Goal: Browse casually: Explore the website without a specific task or goal

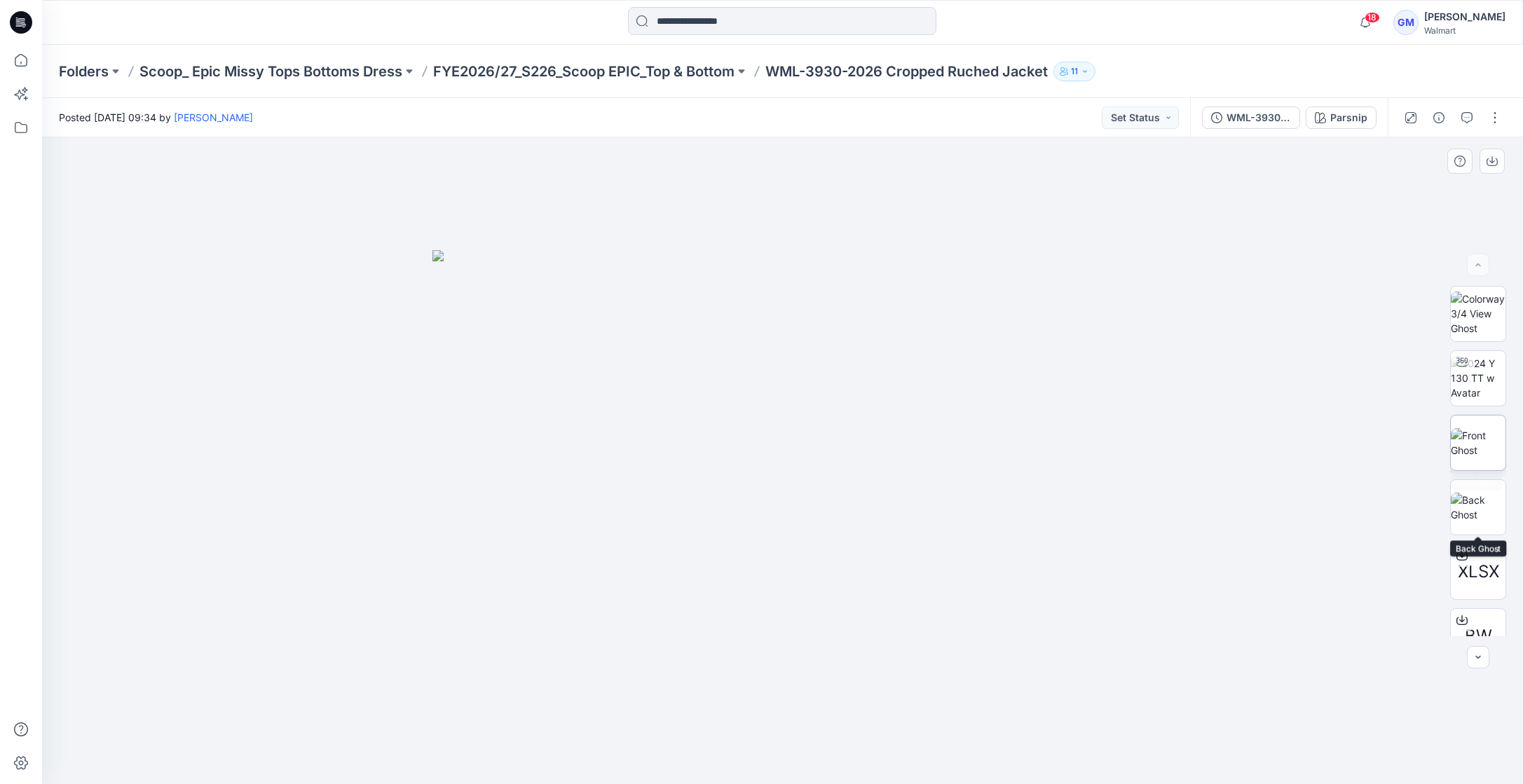
click at [1488, 457] on img at bounding box center [1478, 443] width 55 height 29
click at [1485, 522] on img at bounding box center [1478, 507] width 55 height 29
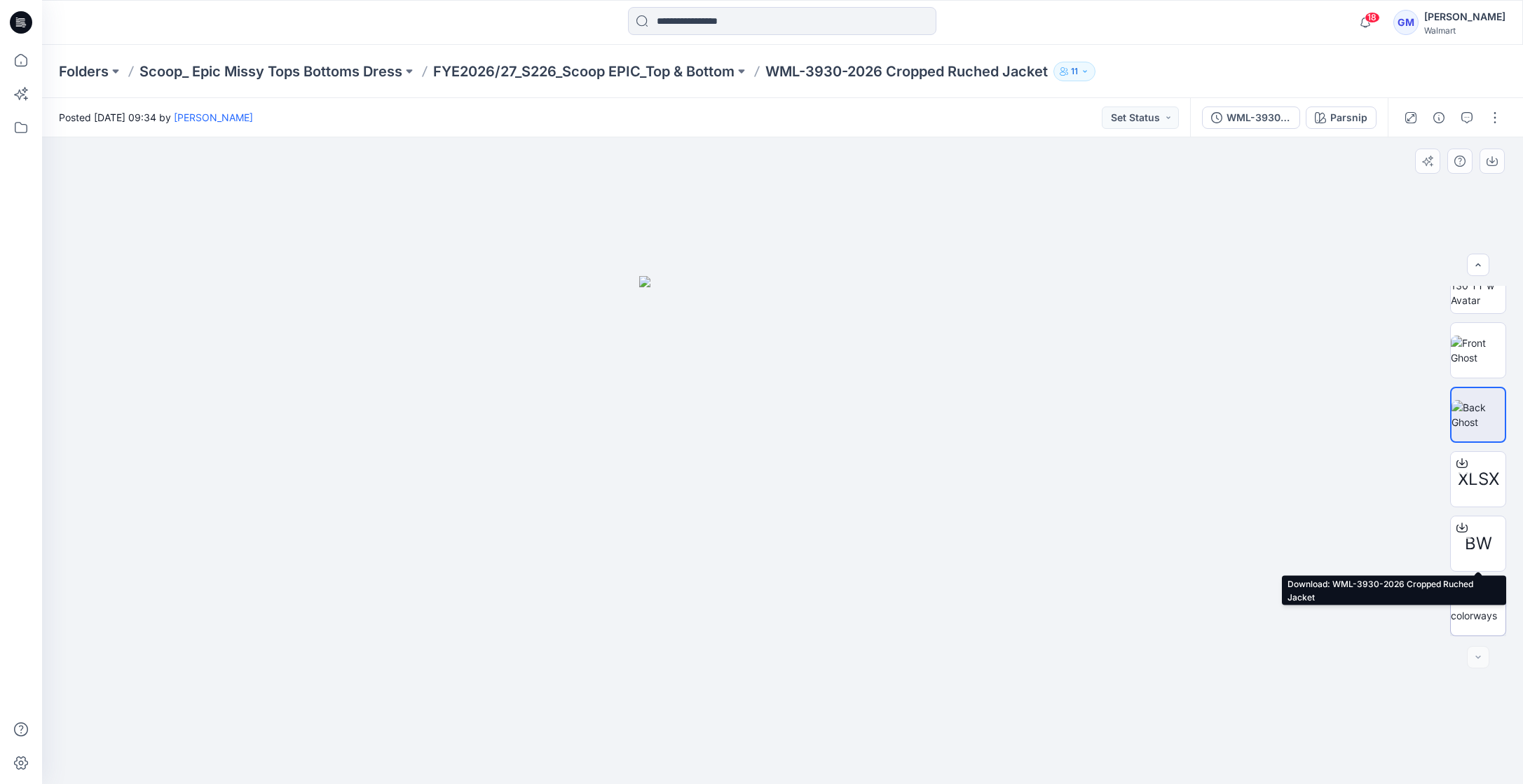
scroll to position [92, 0]
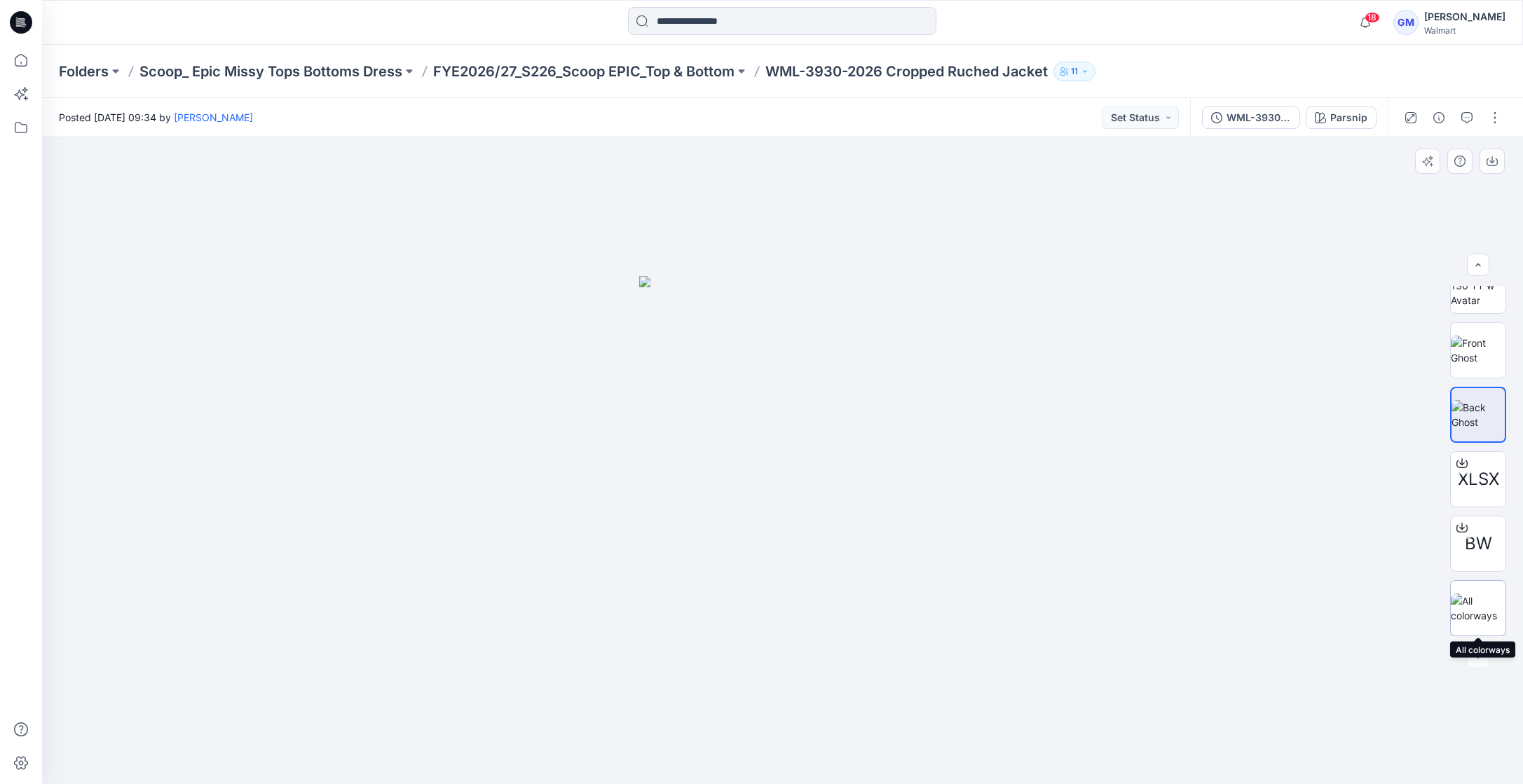
click at [1473, 600] on img at bounding box center [1478, 608] width 55 height 29
click at [1477, 359] on img at bounding box center [1478, 350] width 55 height 29
click at [1498, 425] on img at bounding box center [1478, 415] width 55 height 29
click at [1222, 452] on div at bounding box center [782, 461] width 1481 height 647
click at [1292, 252] on div at bounding box center [782, 461] width 1481 height 647
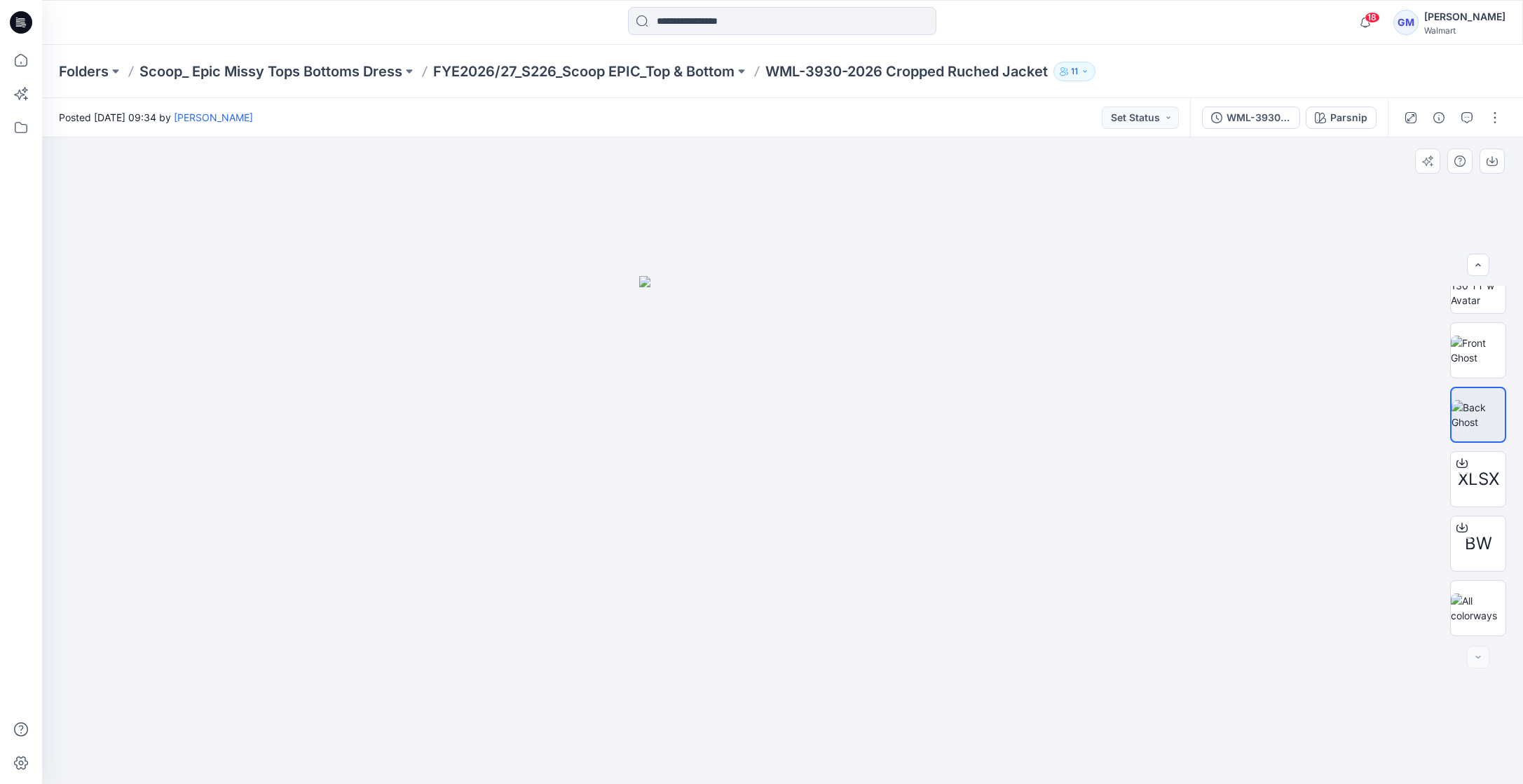
click at [1164, 322] on div at bounding box center [782, 461] width 1481 height 647
drag, startPoint x: 431, startPoint y: 266, endPoint x: 403, endPoint y: 161, distance: 108.7
click at [420, 223] on div at bounding box center [782, 461] width 1481 height 647
click at [1497, 610] on img at bounding box center [1478, 608] width 55 height 29
click at [1473, 422] on img at bounding box center [1478, 415] width 55 height 29
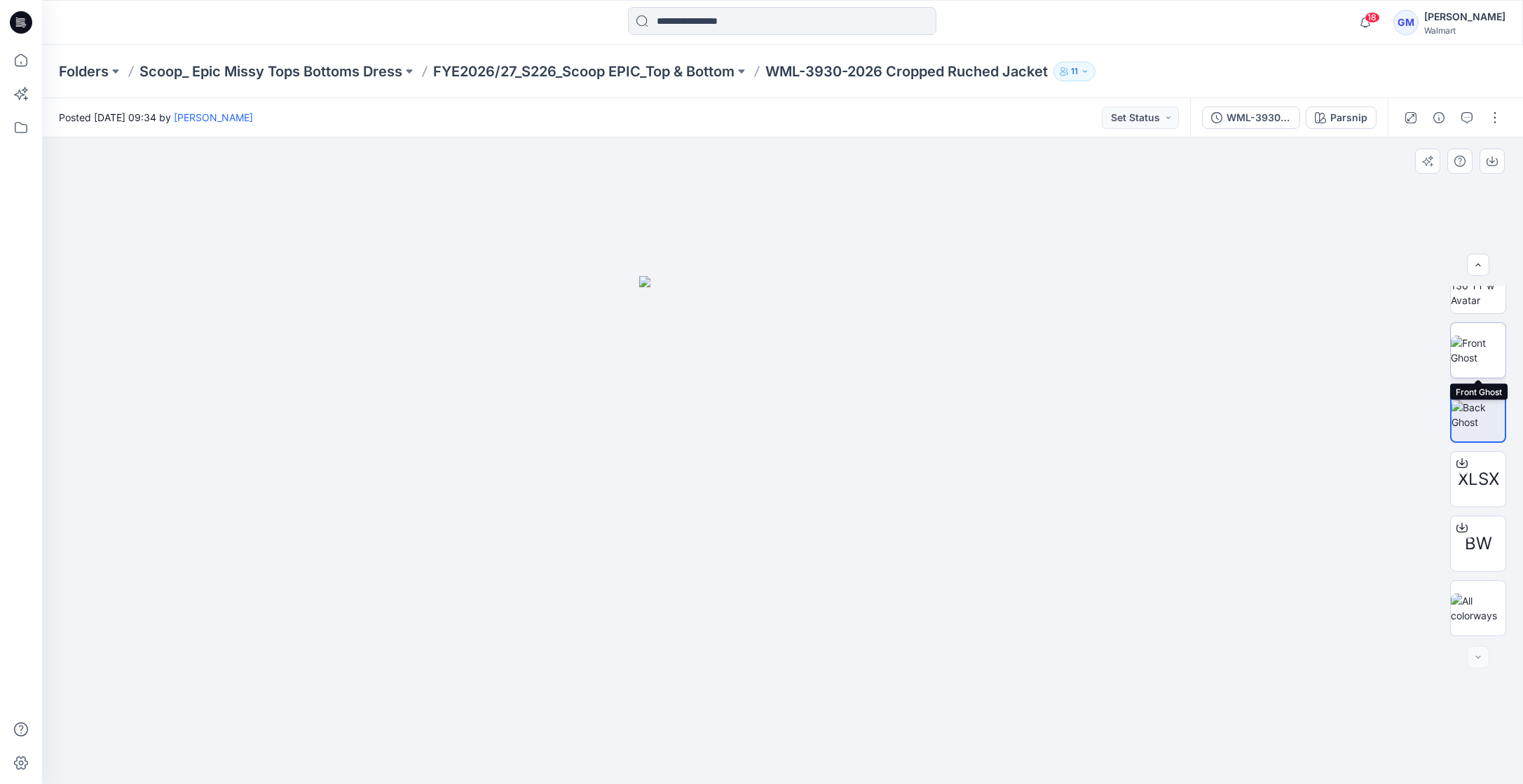
click at [1476, 348] on img at bounding box center [1478, 350] width 55 height 29
click at [1480, 427] on img at bounding box center [1478, 415] width 55 height 29
click at [1475, 340] on img at bounding box center [1478, 350] width 55 height 29
click at [1475, 410] on img at bounding box center [1478, 415] width 55 height 29
click at [1464, 308] on img at bounding box center [1478, 286] width 55 height 44
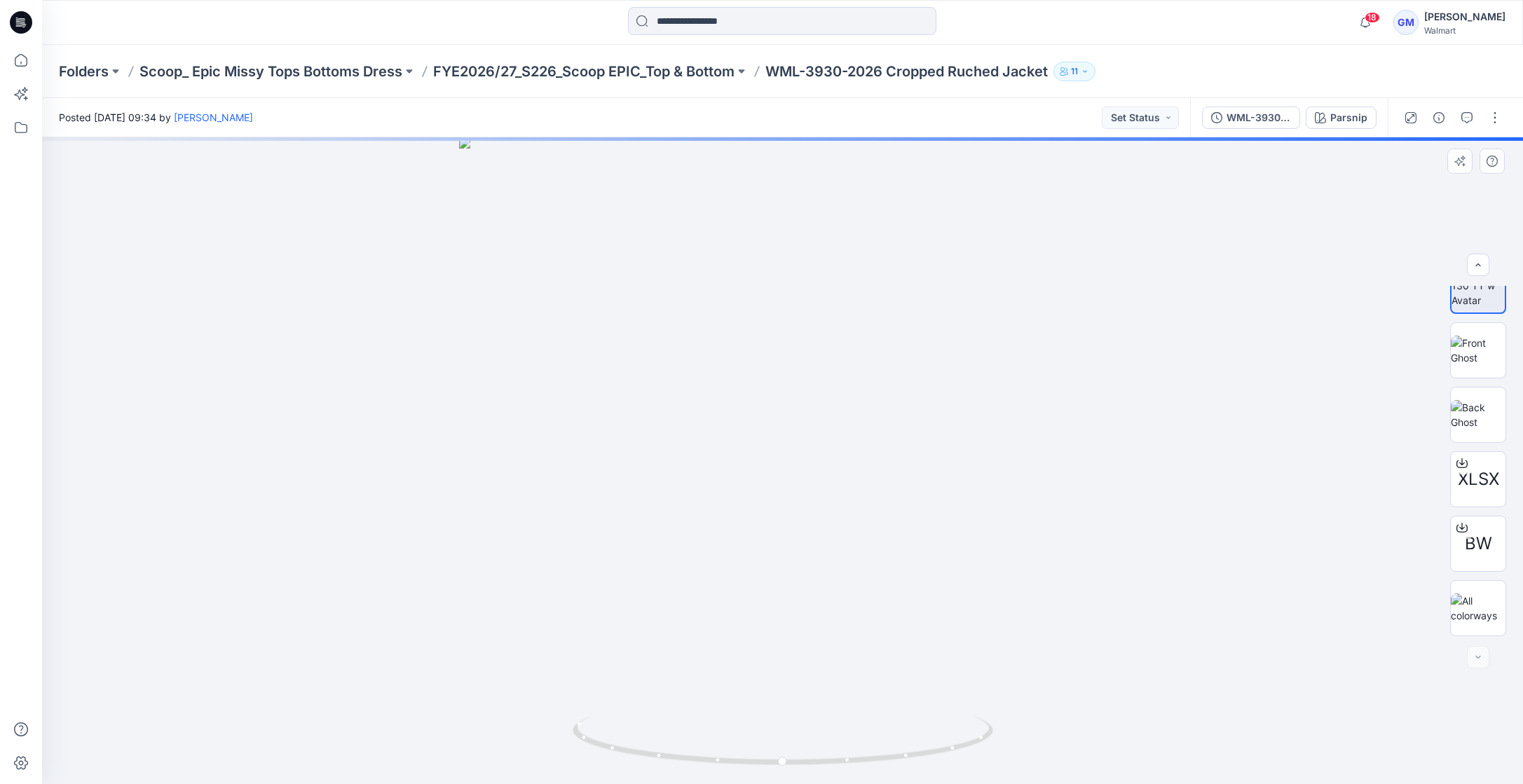
drag, startPoint x: 1467, startPoint y: 293, endPoint x: 1472, endPoint y: 314, distance: 21.6
click at [1467, 293] on img at bounding box center [1478, 286] width 53 height 44
drag, startPoint x: 1476, startPoint y: 261, endPoint x: 1258, endPoint y: 185, distance: 230.9
click at [1476, 261] on icon "button" at bounding box center [1478, 265] width 11 height 11
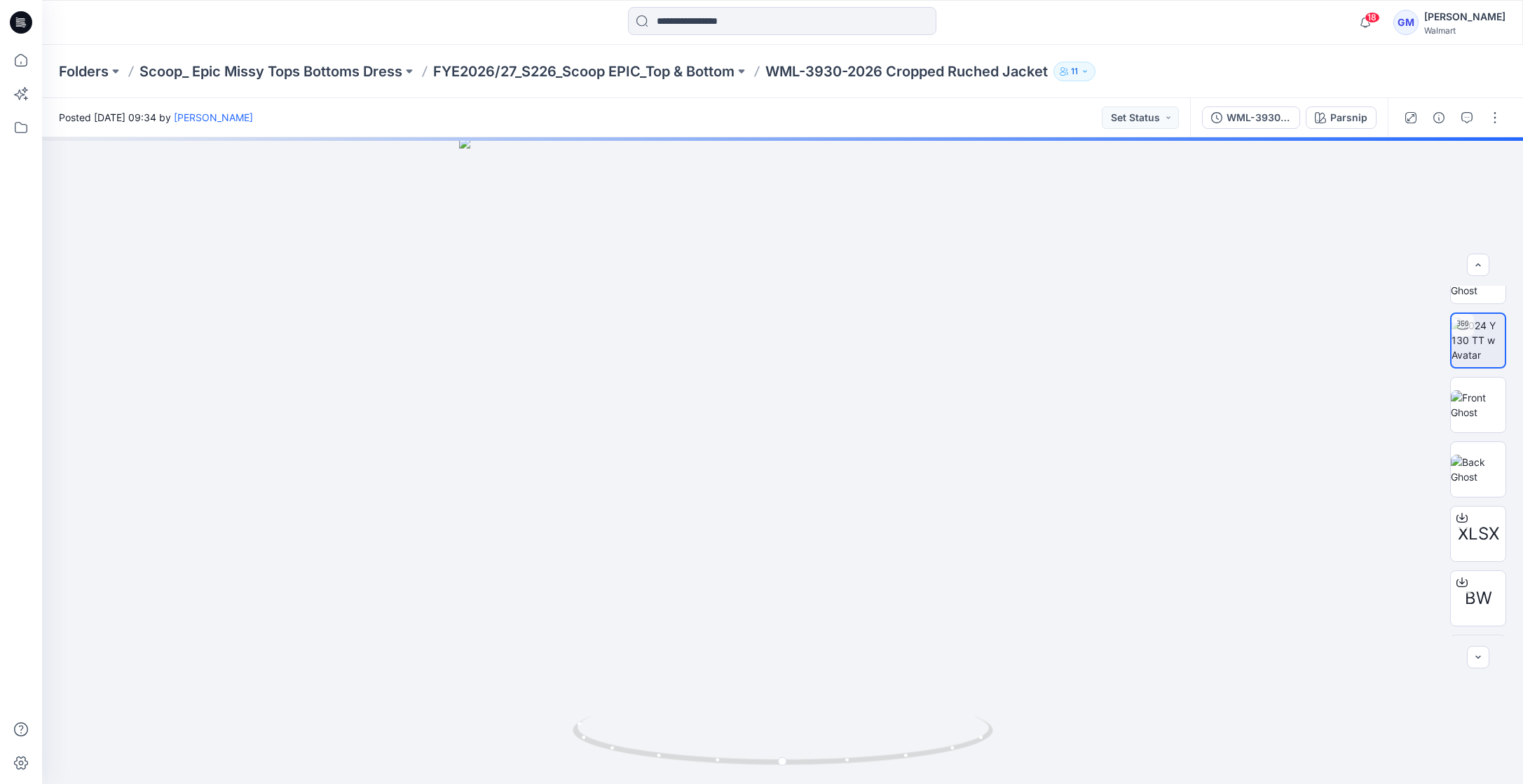
drag, startPoint x: 122, startPoint y: 19, endPoint x: 88, endPoint y: 0, distance: 38.9
click at [121, 19] on div at bounding box center [227, 23] width 370 height 31
